Goal: Transaction & Acquisition: Purchase product/service

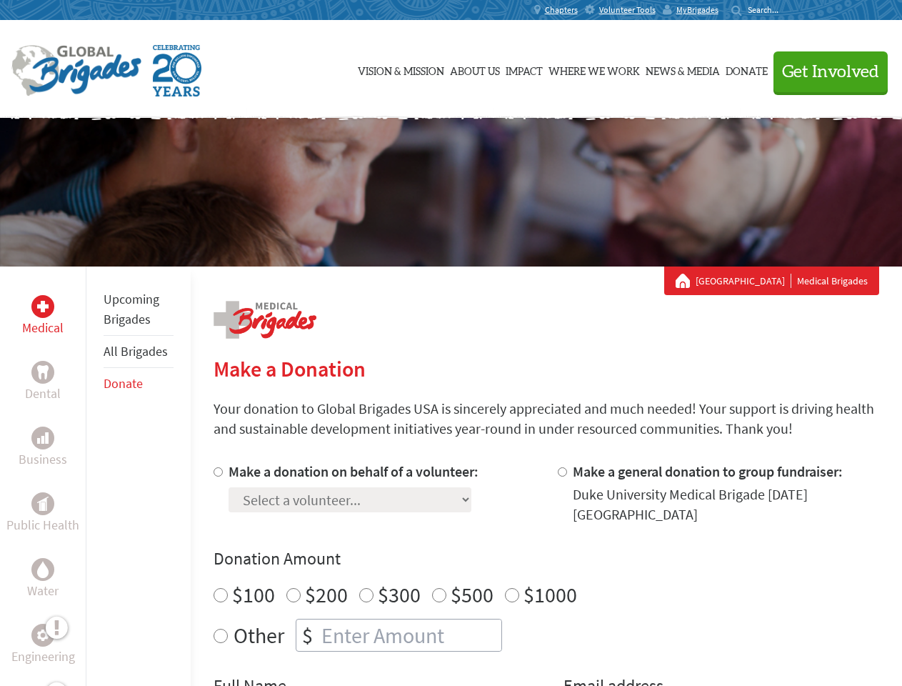
click at [788, 10] on div "Search for:" at bounding box center [759, 9] width 57 height 11
click at [824, 71] on span "Get Involved" at bounding box center [830, 72] width 97 height 17
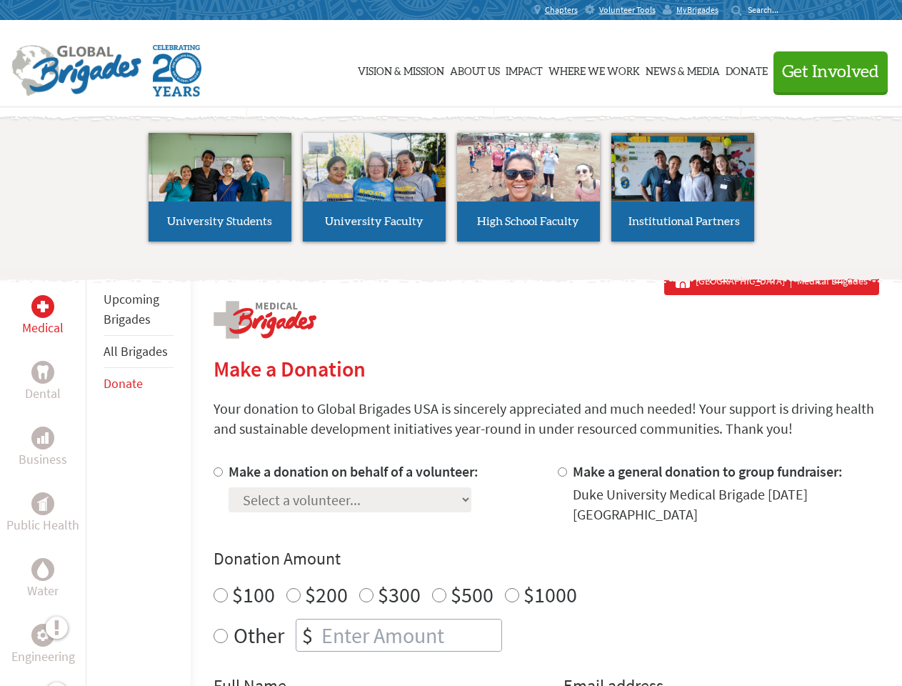
click at [451, 192] on li "High School Faculty" at bounding box center [528, 186] width 154 height 131
click at [94, 476] on div "Upcoming Brigades All Brigades Donate" at bounding box center [138, 609] width 105 height 686
click at [546, 573] on div "Donation Amount $100 $200 $300 $500 $1000 Other $" at bounding box center [547, 599] width 666 height 104
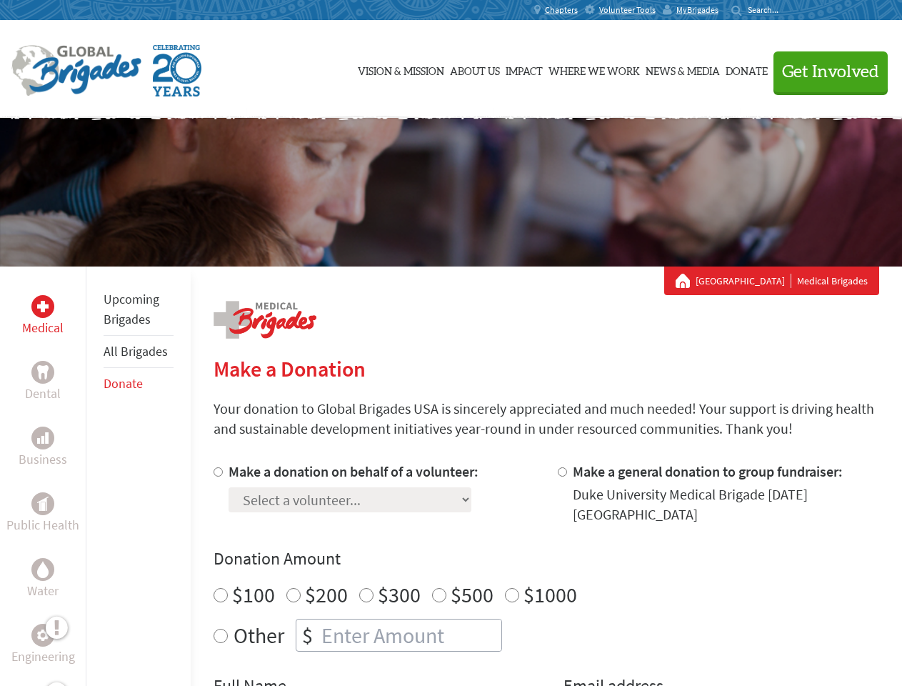
click at [216, 471] on input "Make a donation on behalf of a volunteer:" at bounding box center [218, 471] width 9 height 9
radio input "true"
click at [561, 471] on input "Make a general donation to group fundraiser:" at bounding box center [562, 471] width 9 height 9
radio input "true"
